Goal: Information Seeking & Learning: Learn about a topic

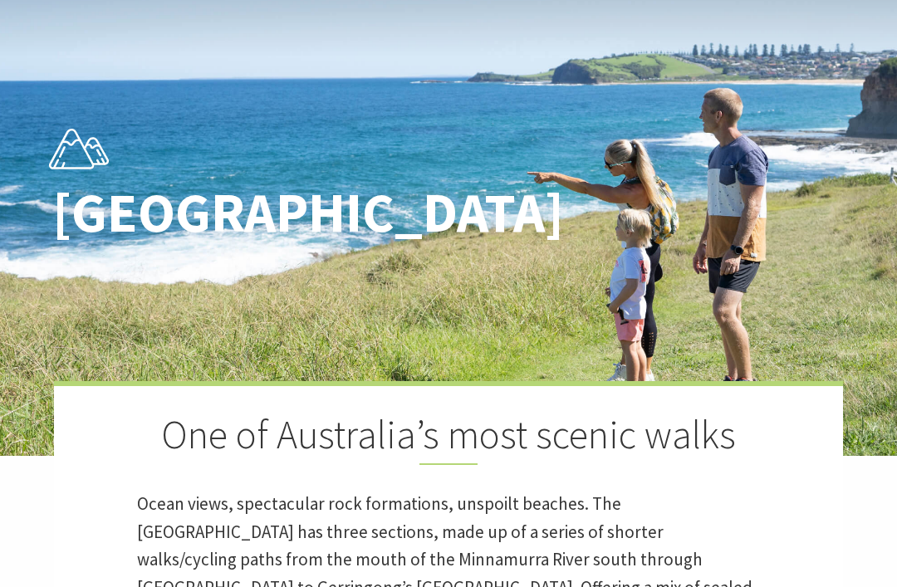
scroll to position [82, 0]
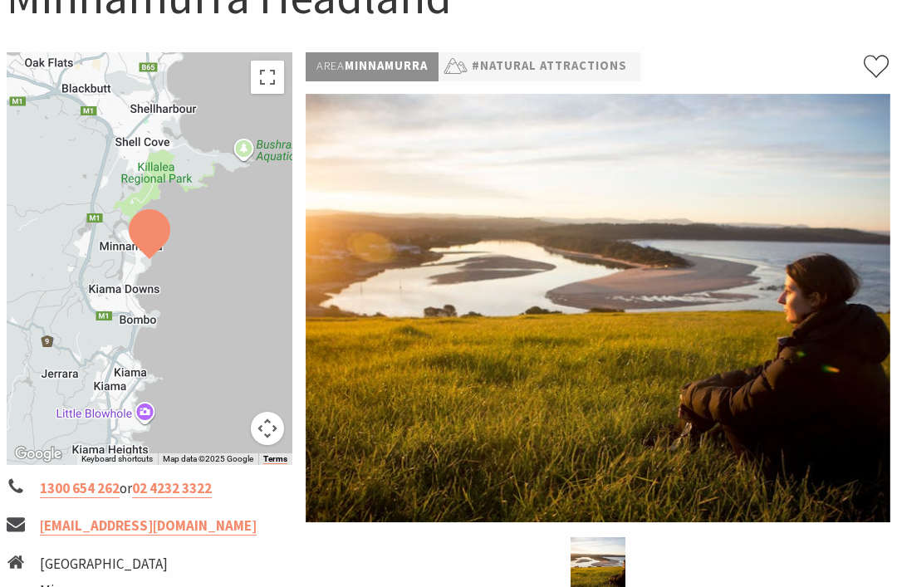
scroll to position [197, 0]
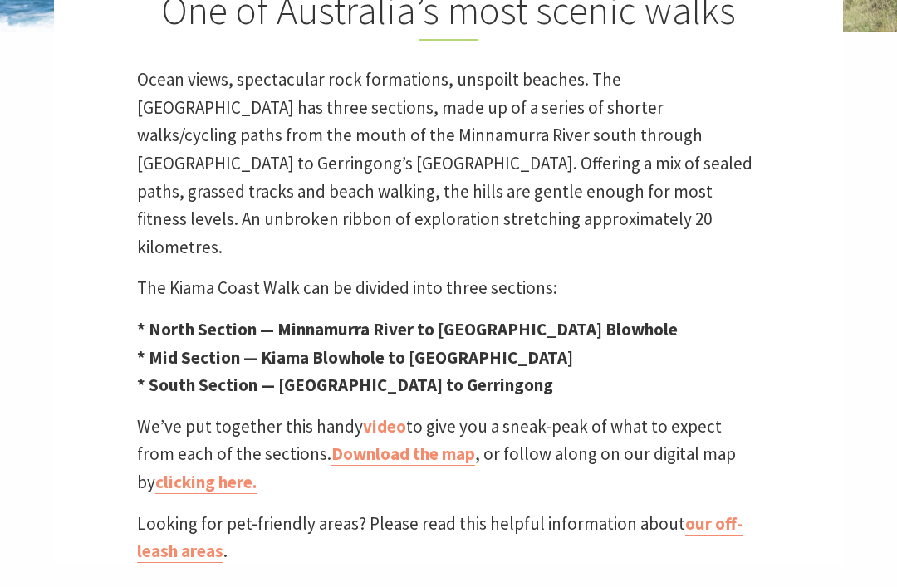
scroll to position [525, 0]
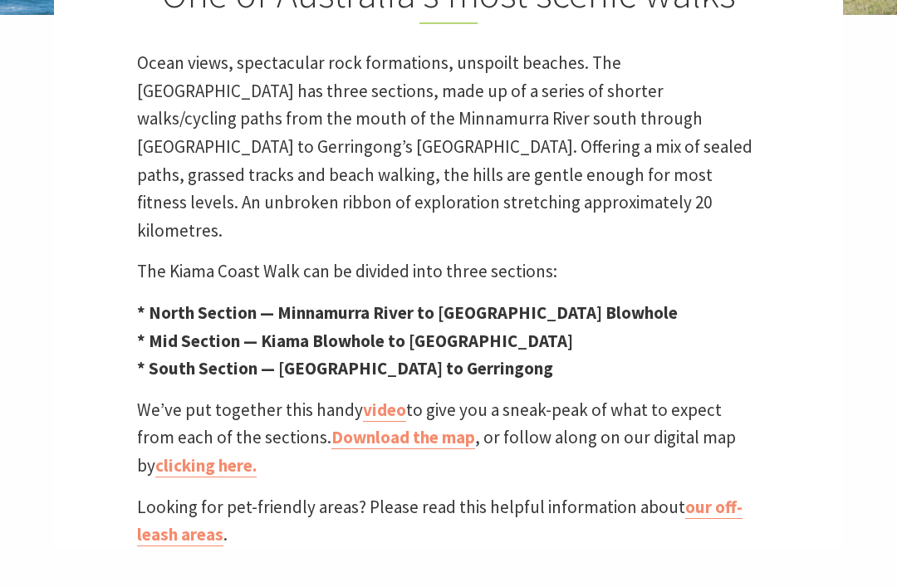
click at [540, 301] on strong "* North Section — Minnamurra River to Kiama Blowhole" at bounding box center [407, 312] width 540 height 22
click at [341, 301] on strong "* North Section — Minnamurra River to Kiama Blowhole" at bounding box center [407, 312] width 540 height 22
click at [399, 426] on link "Download the map" at bounding box center [403, 437] width 144 height 23
